Goal: Transaction & Acquisition: Purchase product/service

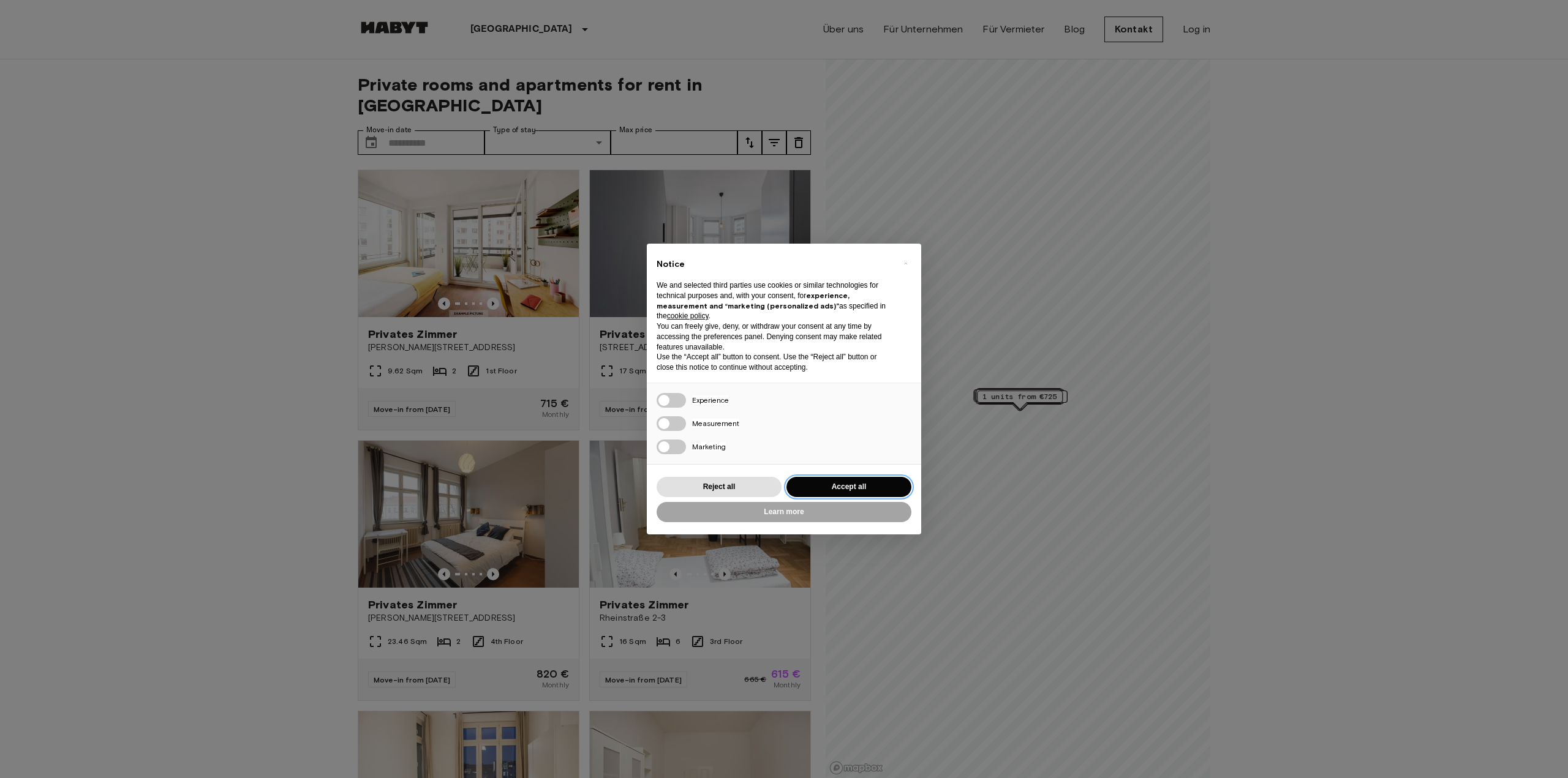
click at [812, 483] on button "Accept all" at bounding box center [849, 487] width 125 height 20
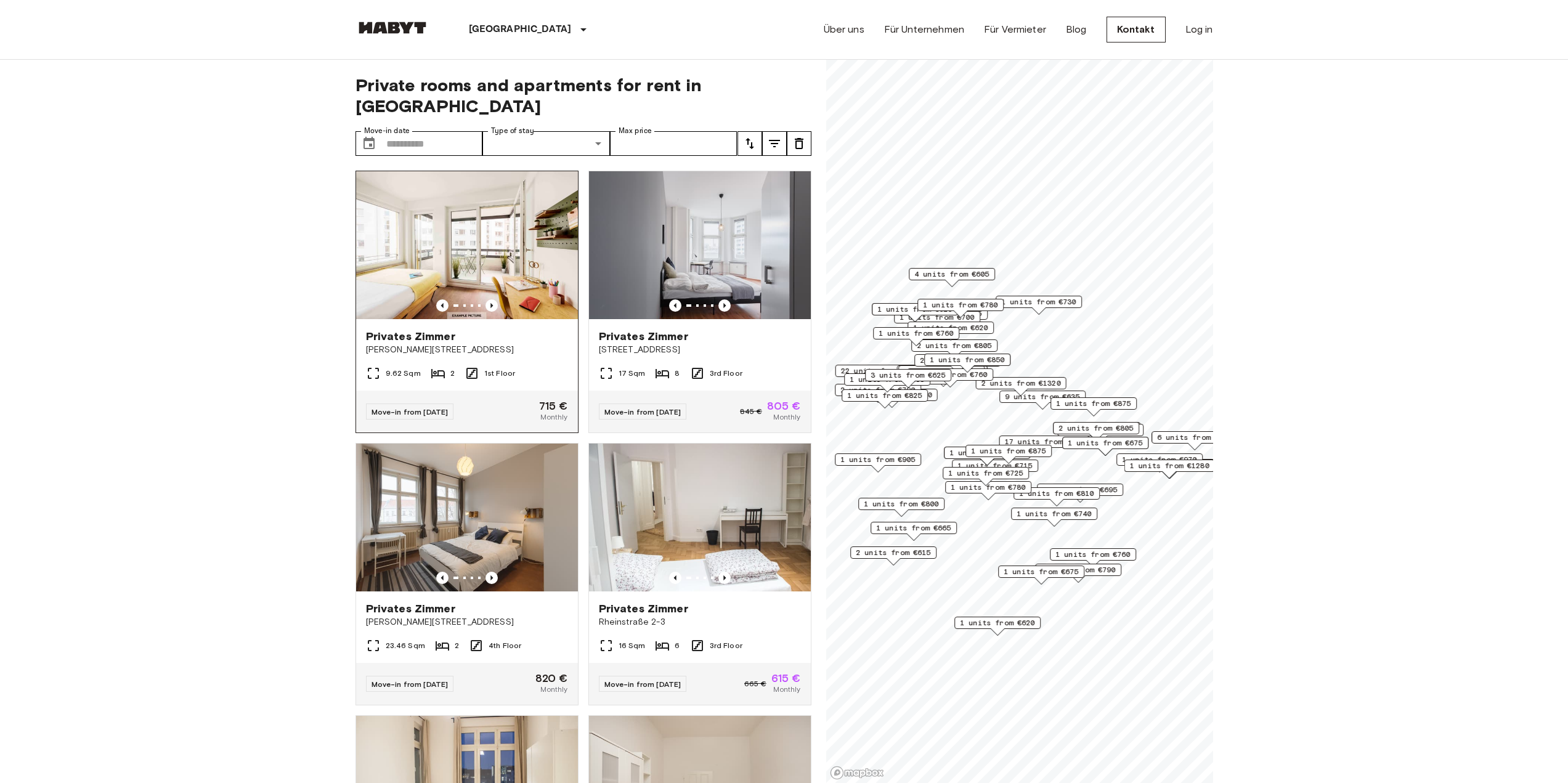
click at [496, 299] on div at bounding box center [467, 305] width 222 height 12
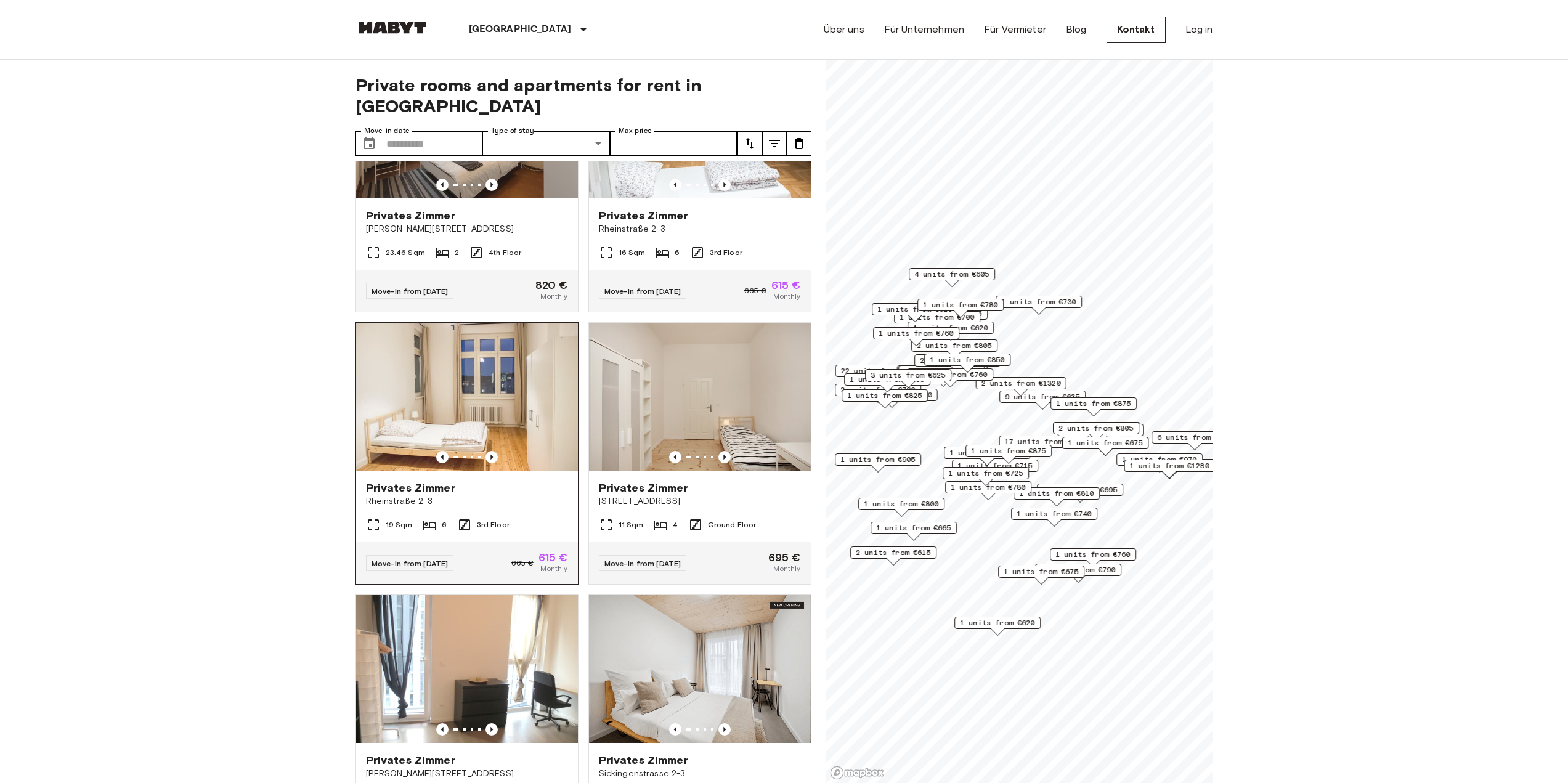
scroll to position [431, 0]
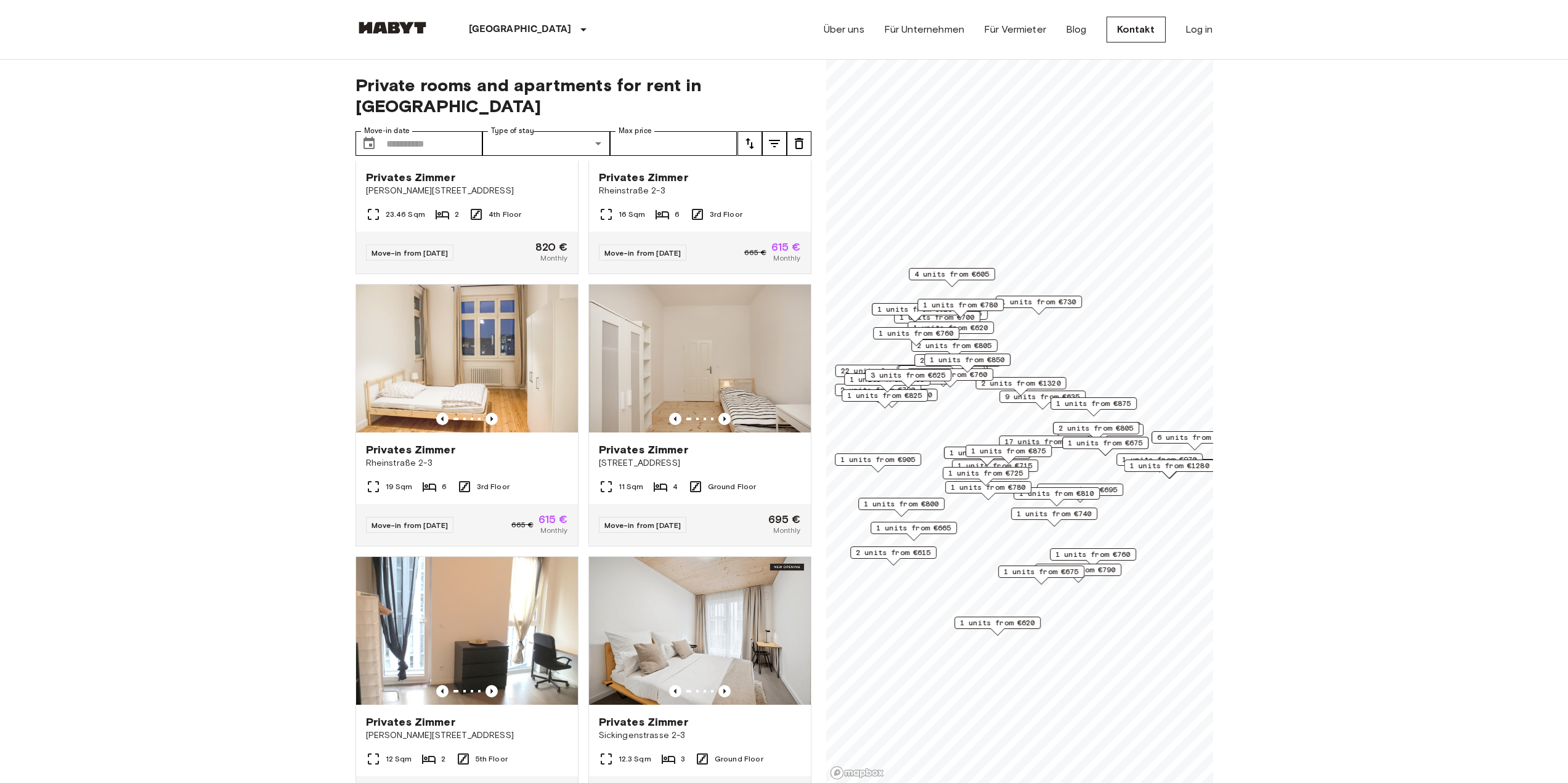
click at [923, 526] on span "1 units from €665" at bounding box center [914, 528] width 75 height 11
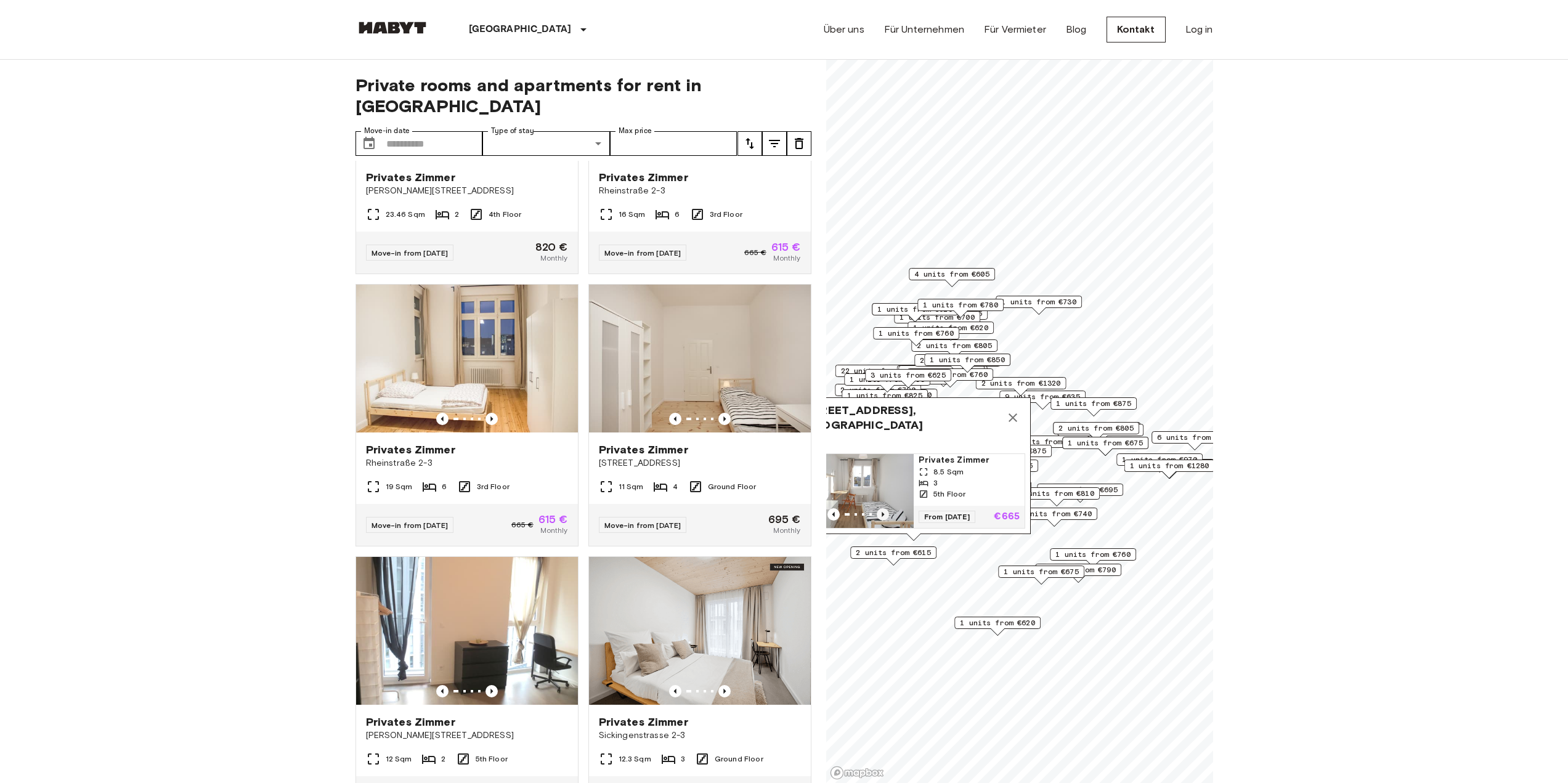
click at [885, 508] on icon "Previous image" at bounding box center [882, 514] width 12 height 12
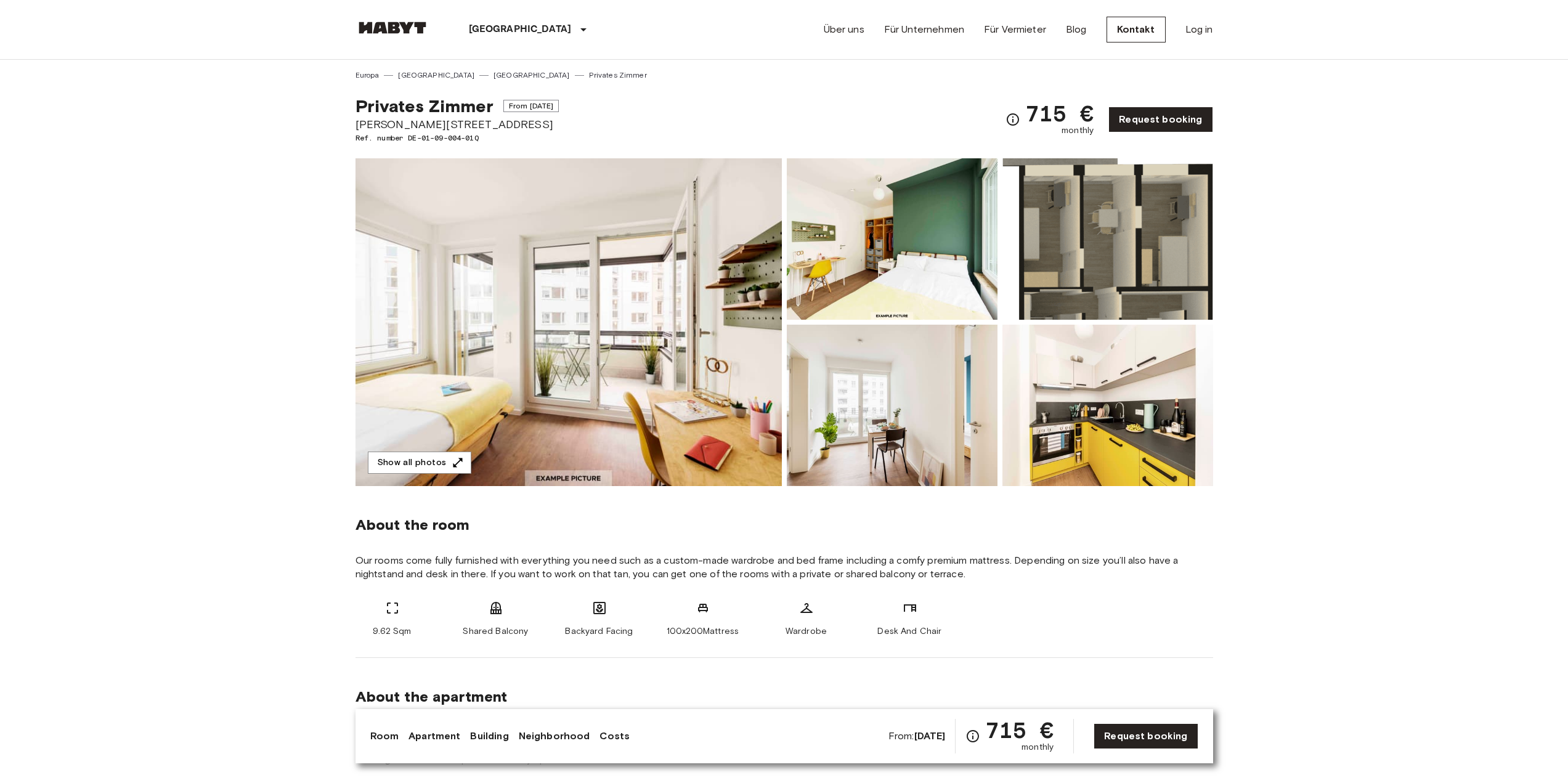
click at [891, 267] on img at bounding box center [892, 239] width 211 height 162
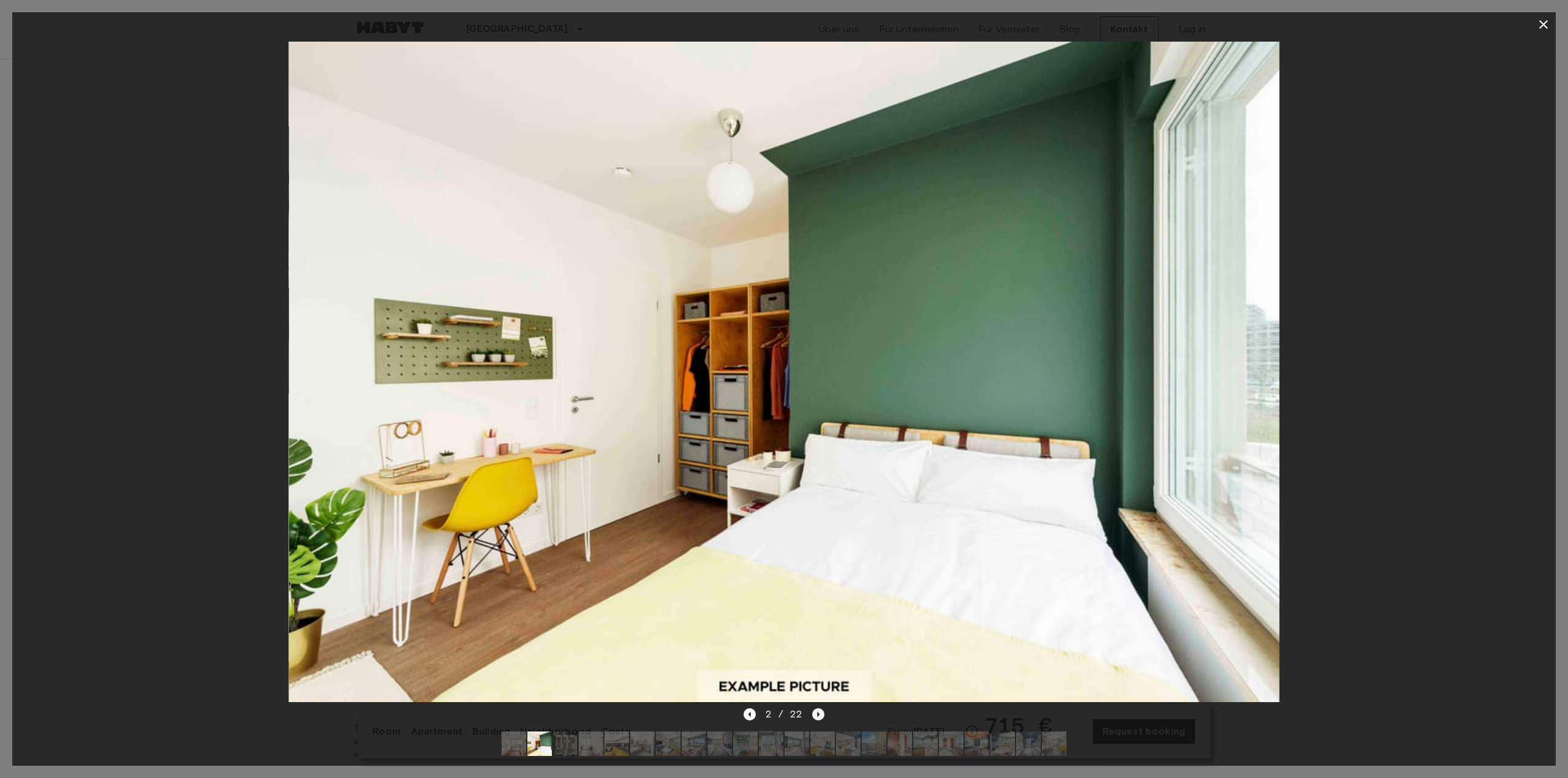
click at [817, 709] on icon "Next image" at bounding box center [817, 714] width 12 height 12
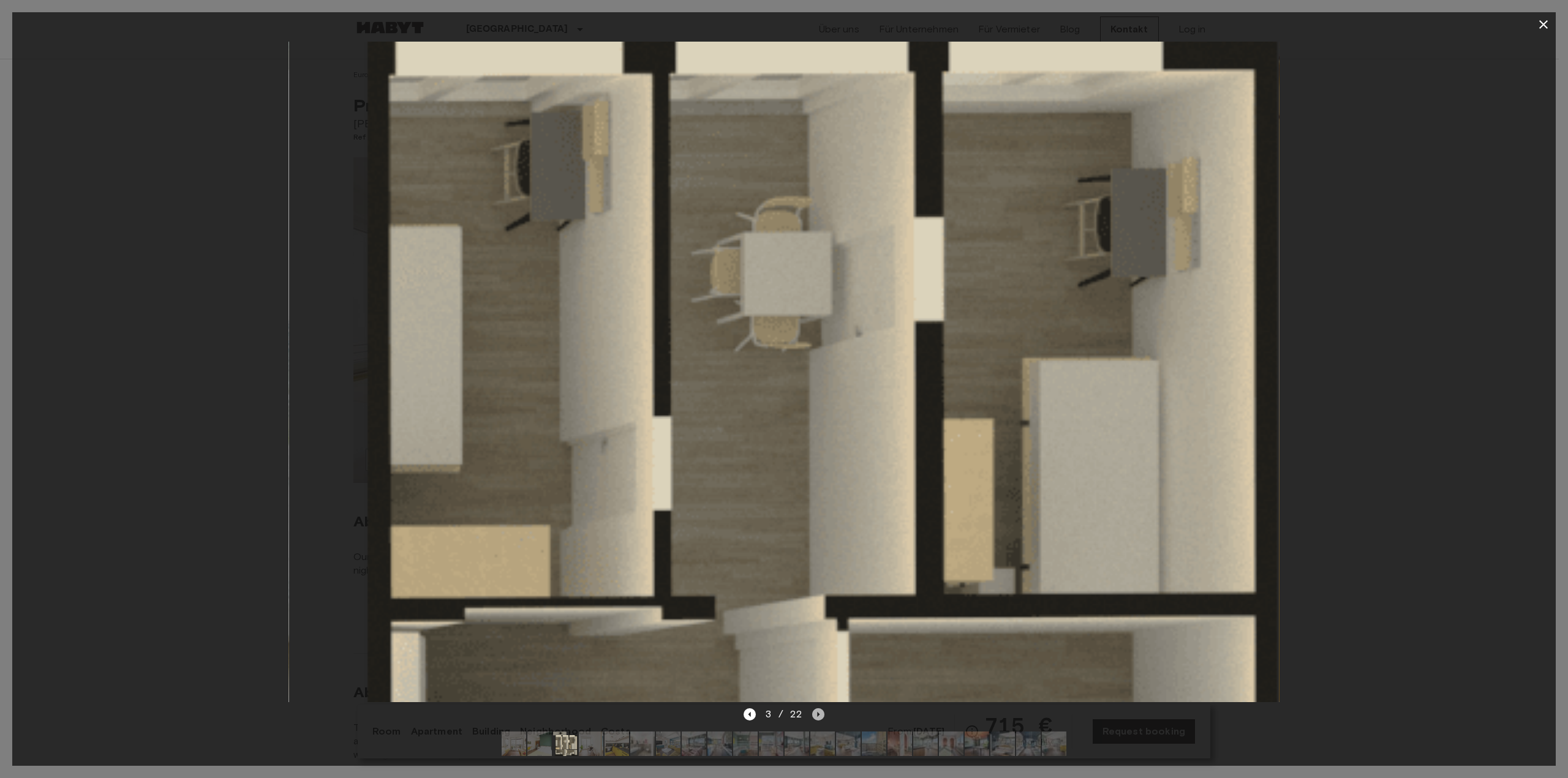
click at [817, 709] on icon "Next image" at bounding box center [817, 714] width 12 height 12
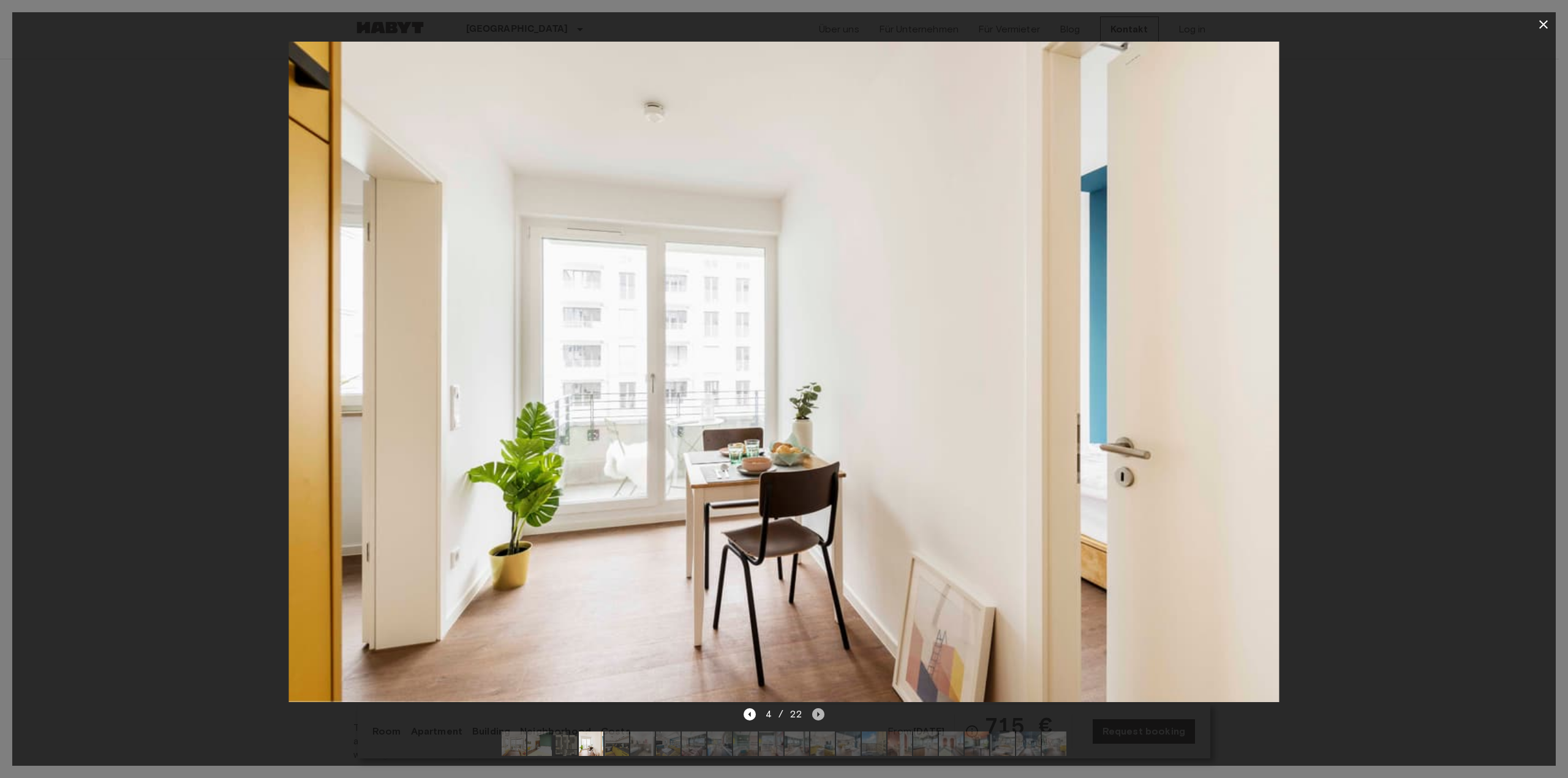
click at [817, 709] on icon "Next image" at bounding box center [817, 714] width 12 height 12
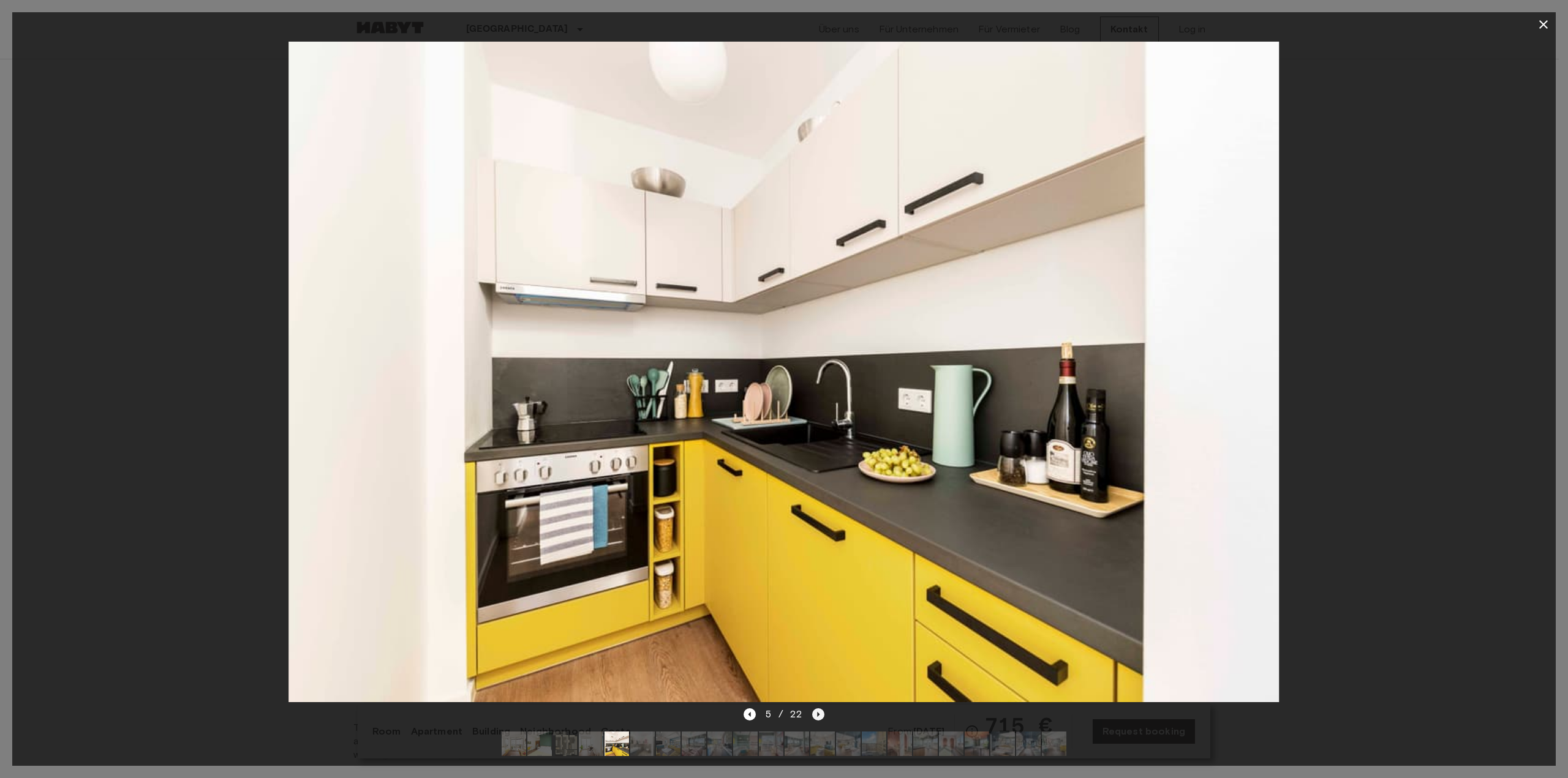
click at [817, 709] on icon "Next image" at bounding box center [817, 714] width 12 height 12
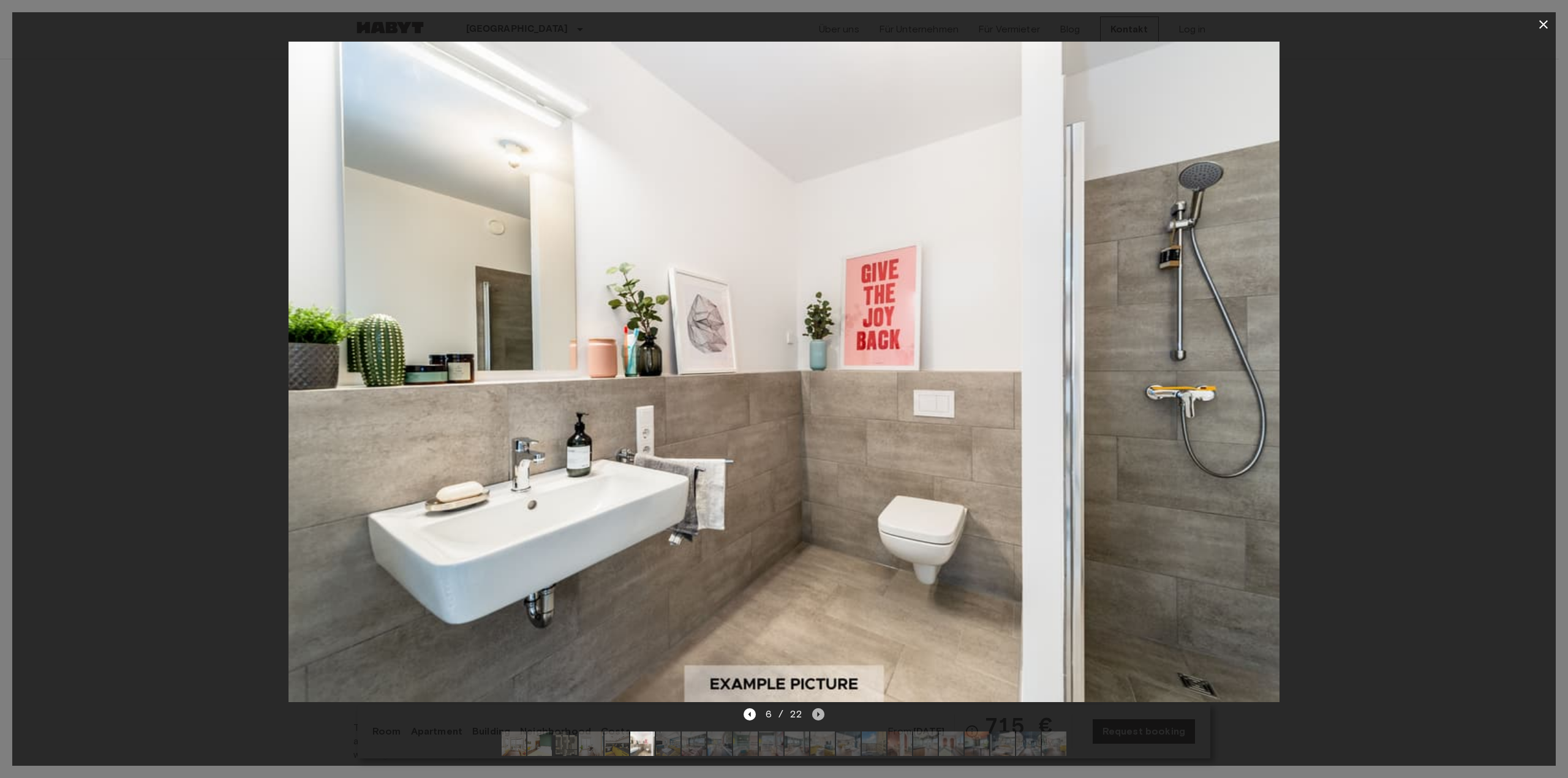
click at [817, 709] on icon "Next image" at bounding box center [817, 714] width 12 height 12
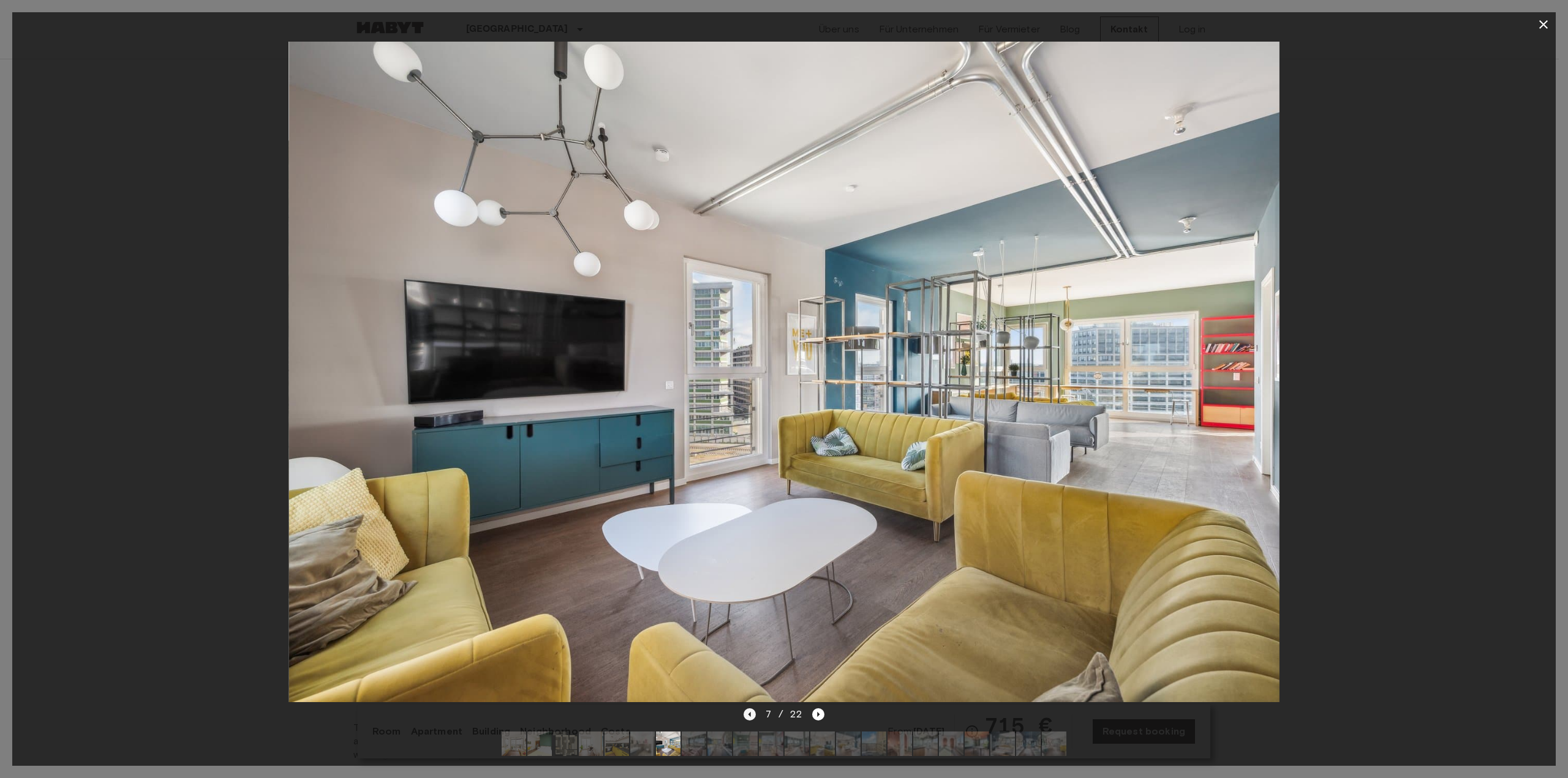
click at [755, 709] on icon "Previous image" at bounding box center [749, 714] width 12 height 12
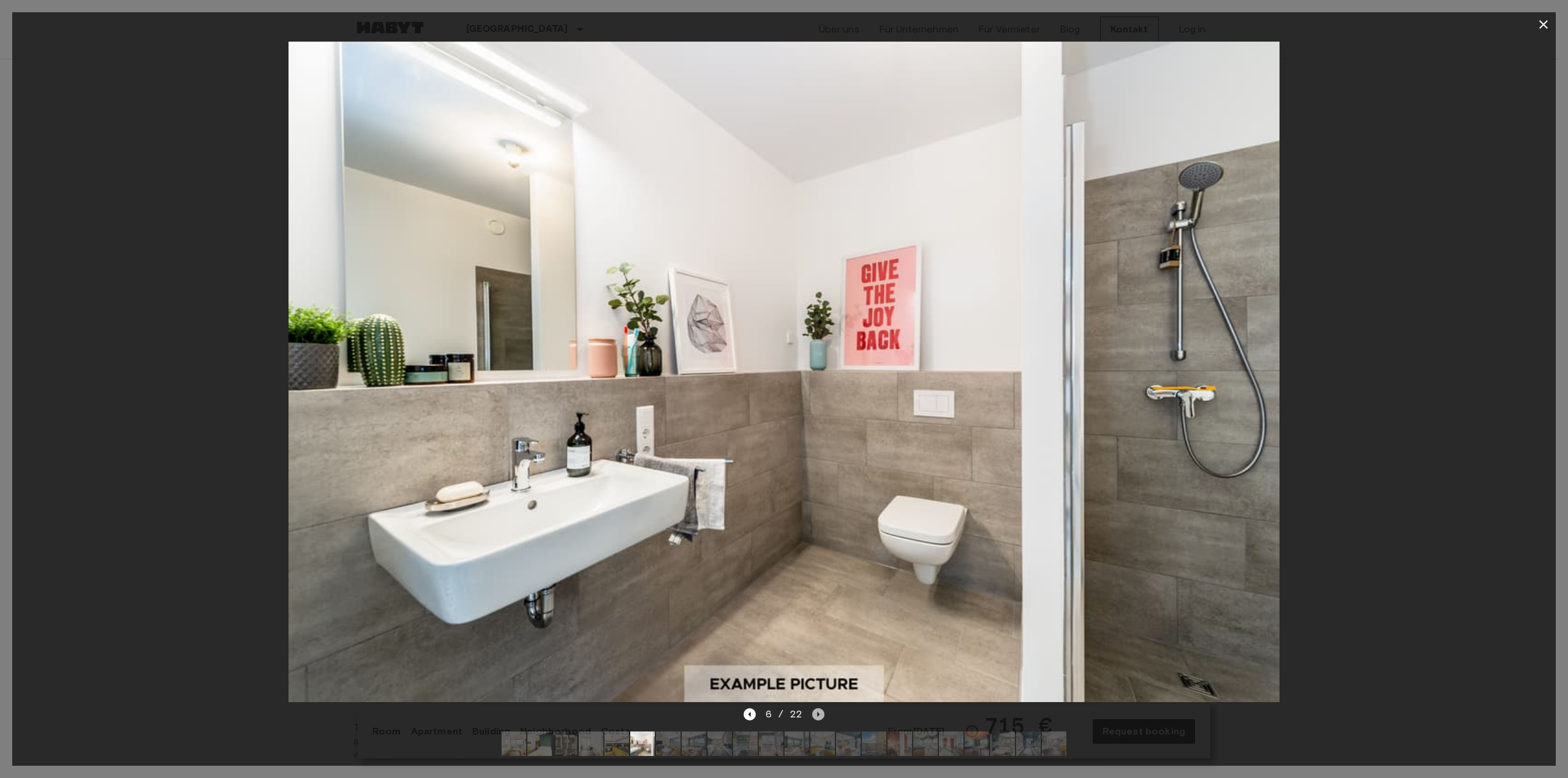
click at [821, 709] on icon "Next image" at bounding box center [817, 714] width 12 height 12
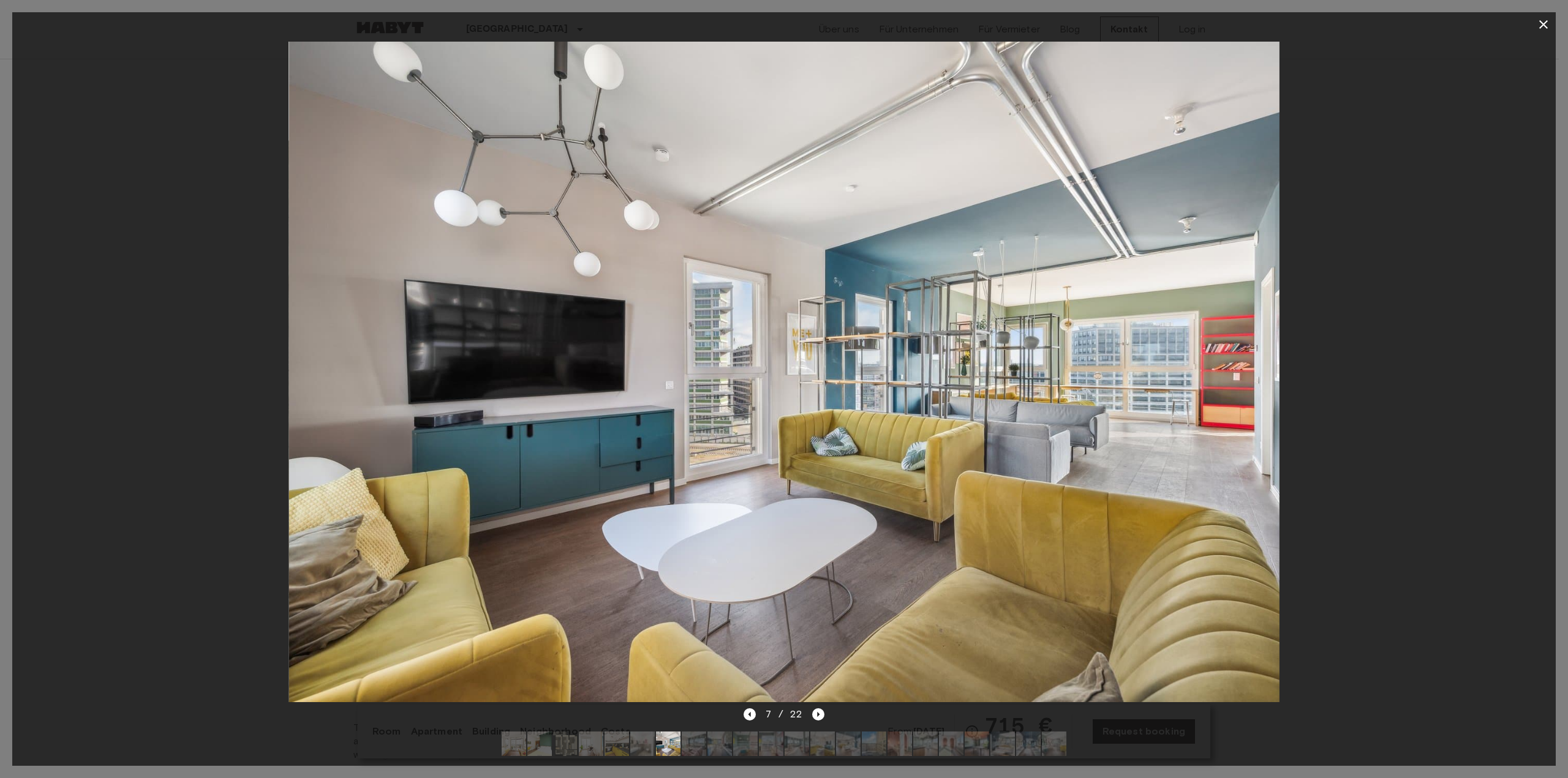
click at [831, 697] on img at bounding box center [783, 371] width 990 height 660
click at [1532, 21] on button "button" at bounding box center [1543, 24] width 25 height 25
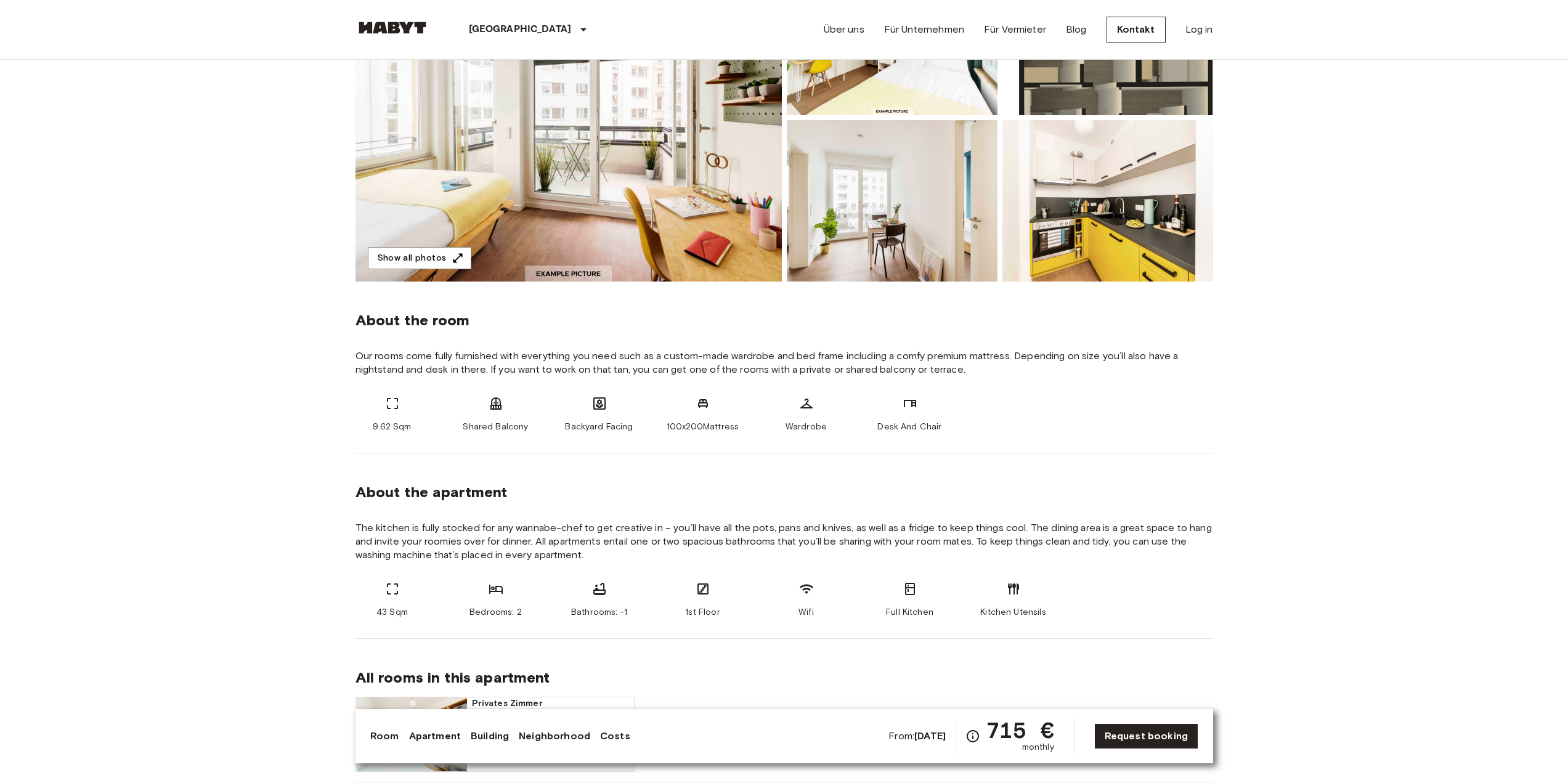
scroll to position [246, 0]
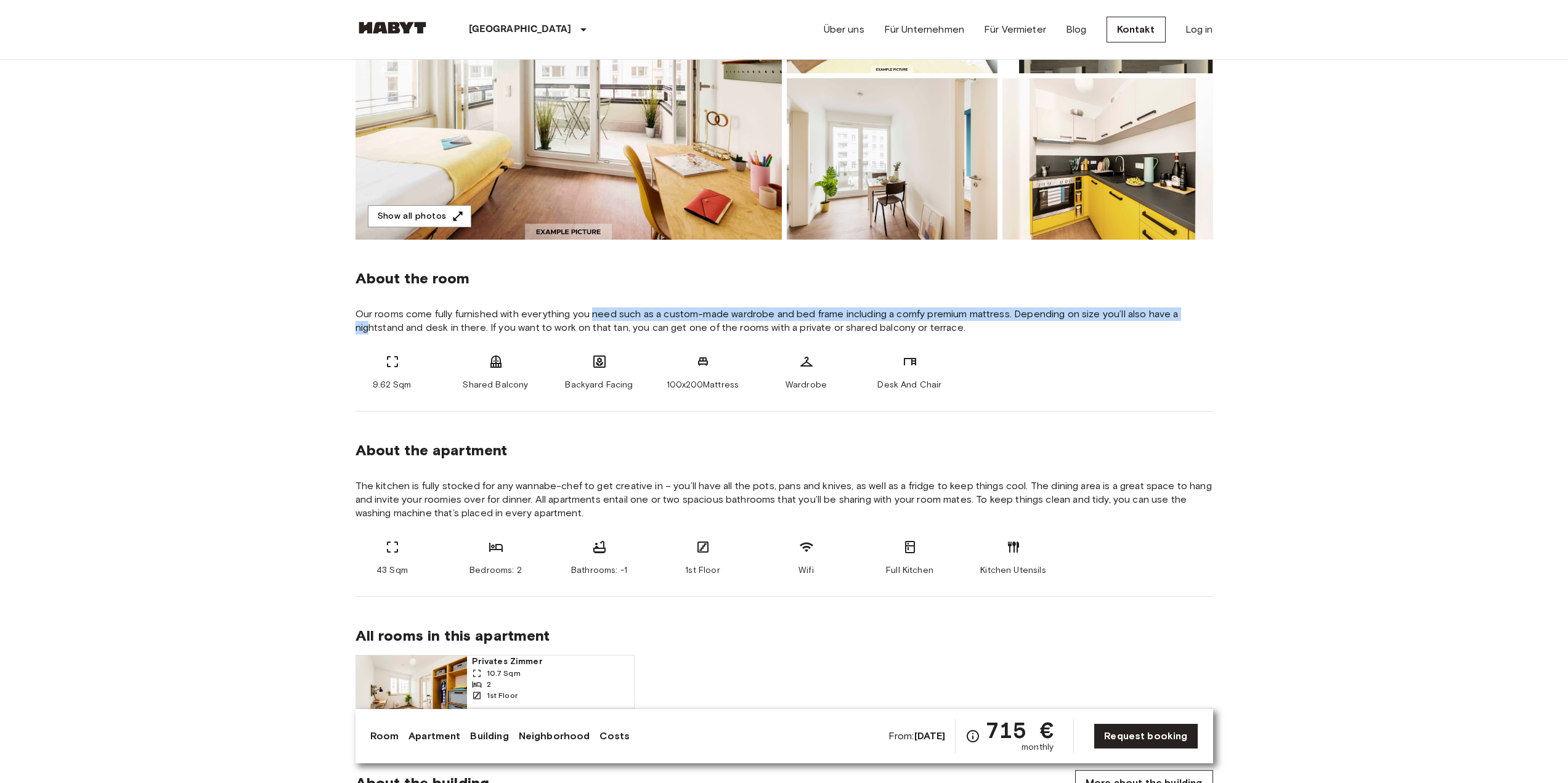
drag, startPoint x: 369, startPoint y: 322, endPoint x: 592, endPoint y: 313, distance: 223.2
click at [592, 313] on span "Our rooms come fully furnished with everything you need such as a custom-made w…" at bounding box center [784, 321] width 858 height 27
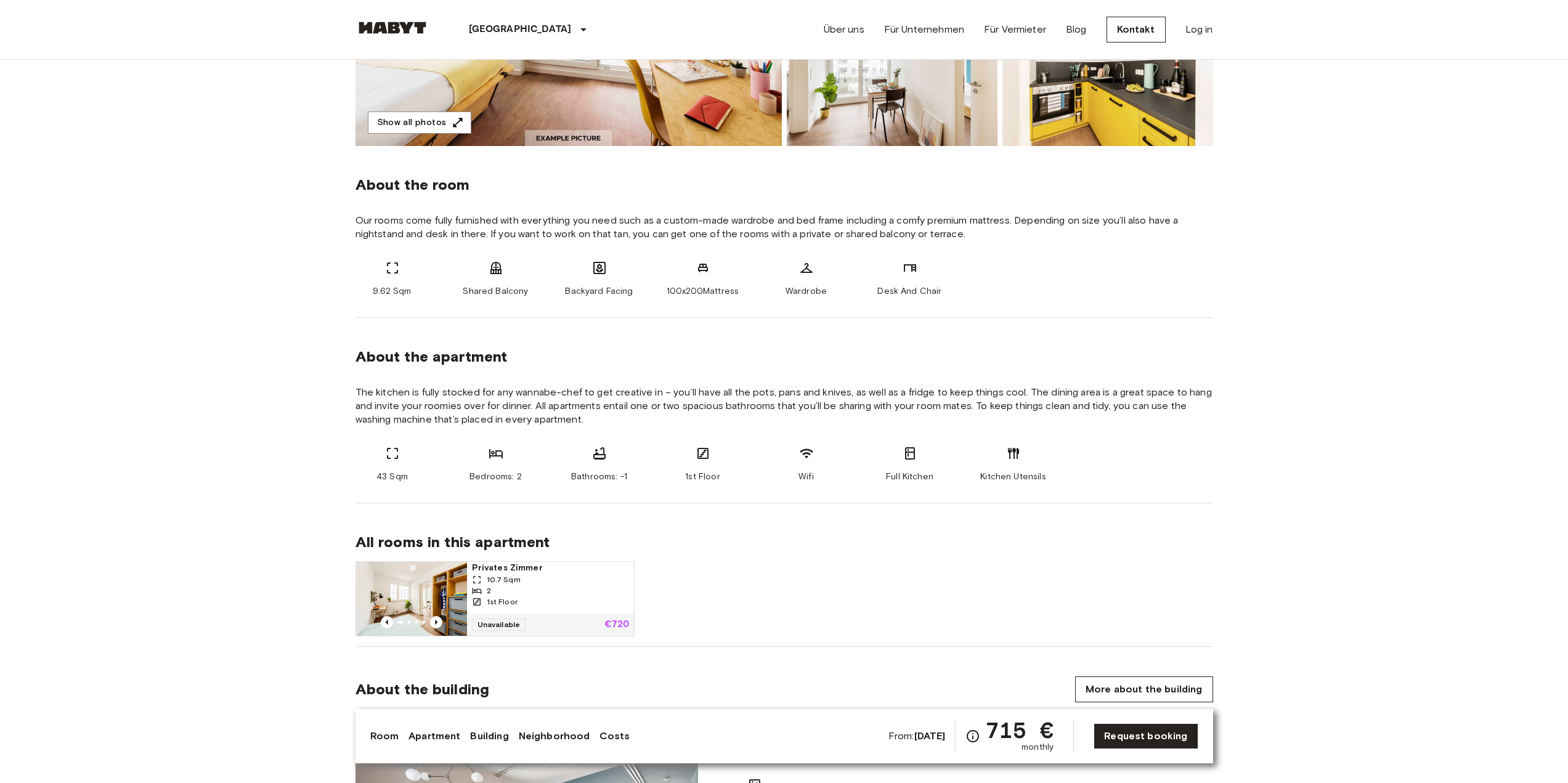
scroll to position [370, 0]
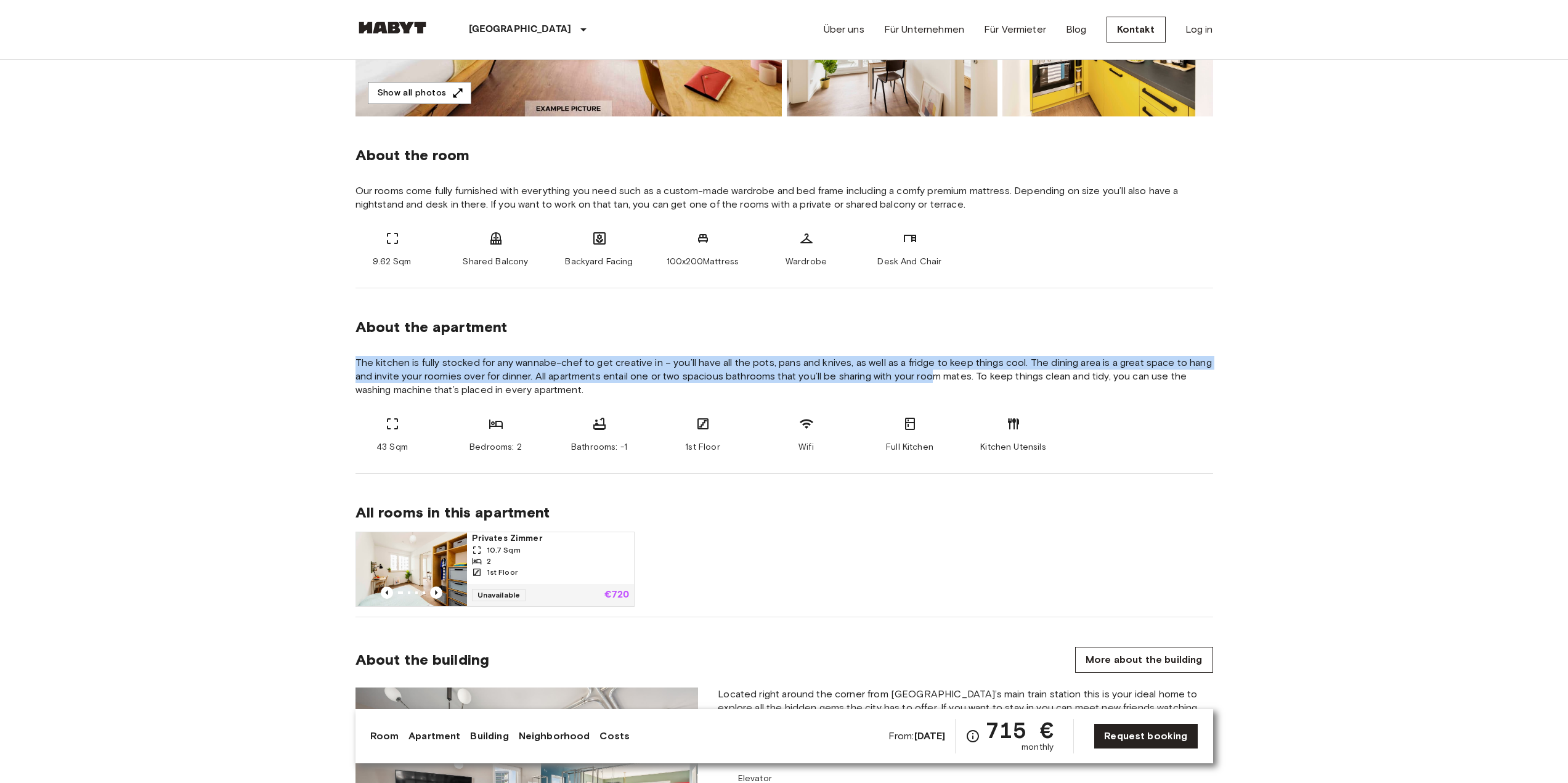
drag, startPoint x: 352, startPoint y: 360, endPoint x: 937, endPoint y: 381, distance: 585.4
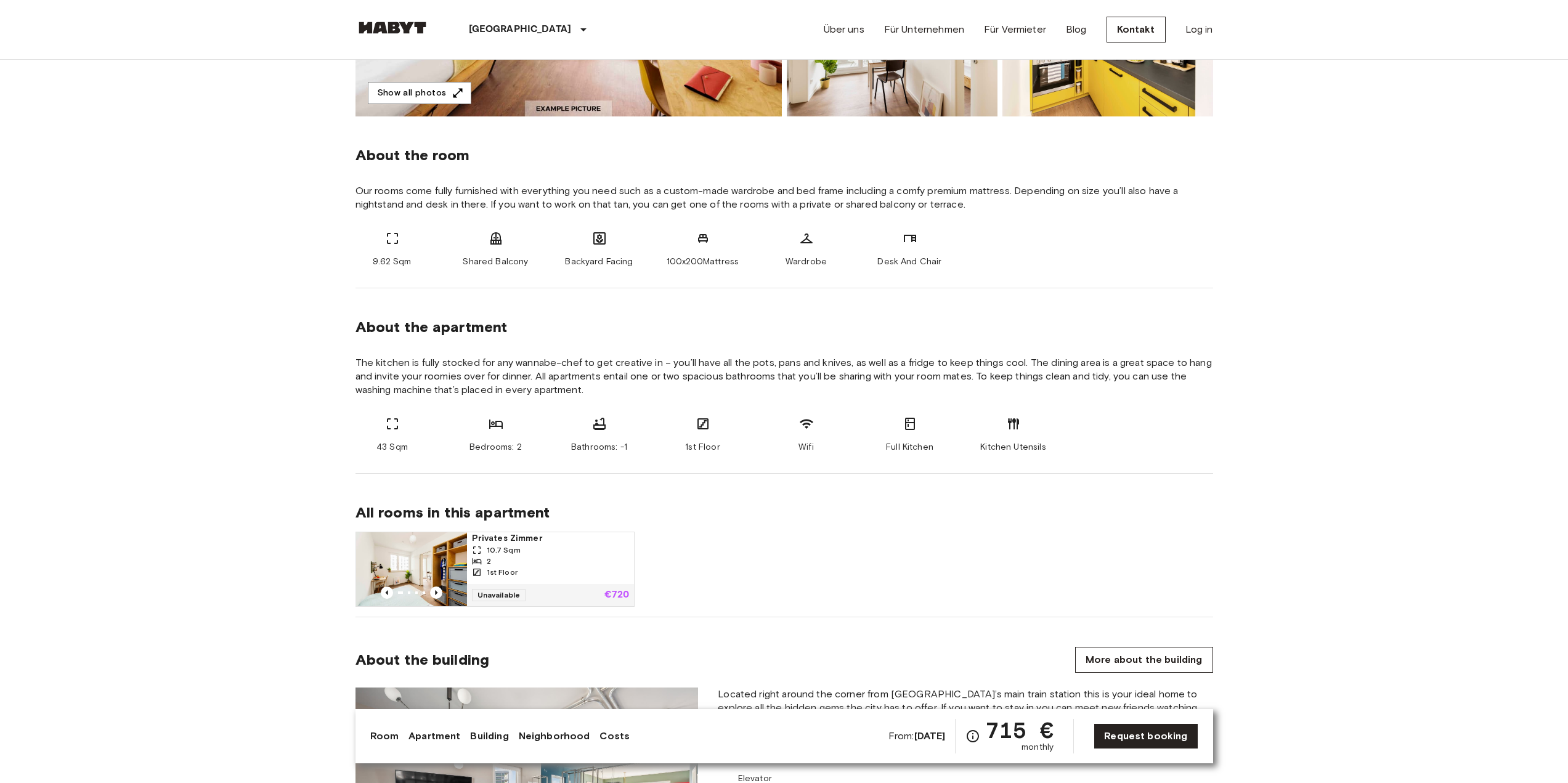
click at [989, 381] on span "The kitchen is fully stocked for any wannabe-chef to get creative in – you’ll h…" at bounding box center [784, 377] width 858 height 41
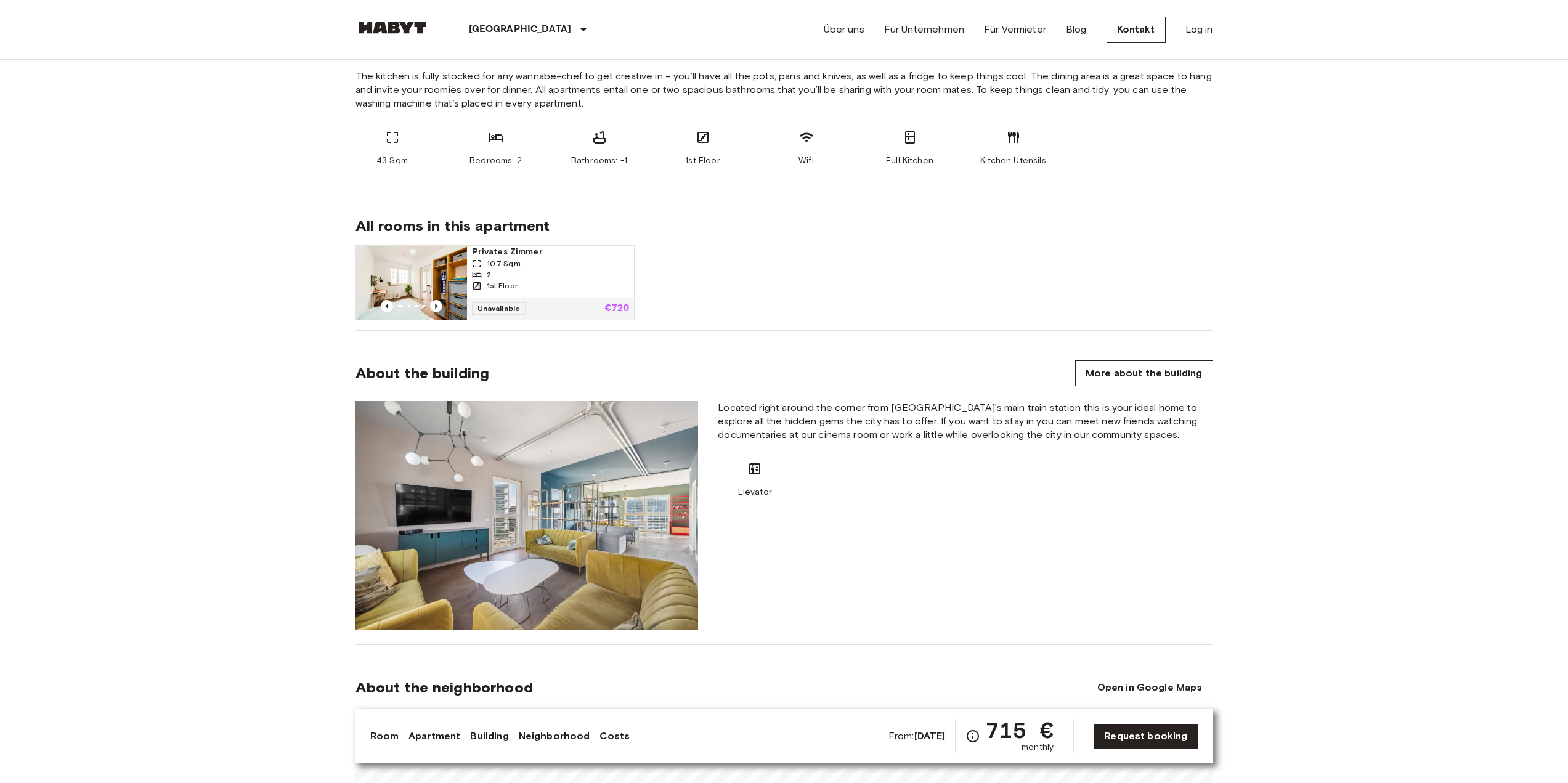
scroll to position [739, 0]
